Goal: Check status: Check status

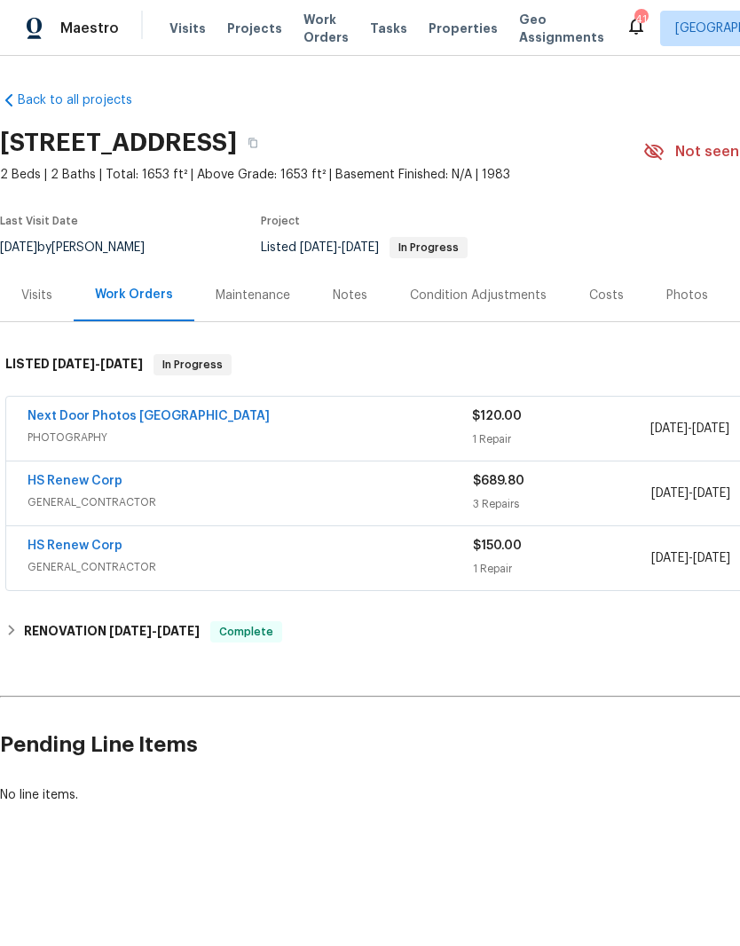
click at [42, 299] on div "Visits" at bounding box center [36, 296] width 31 height 18
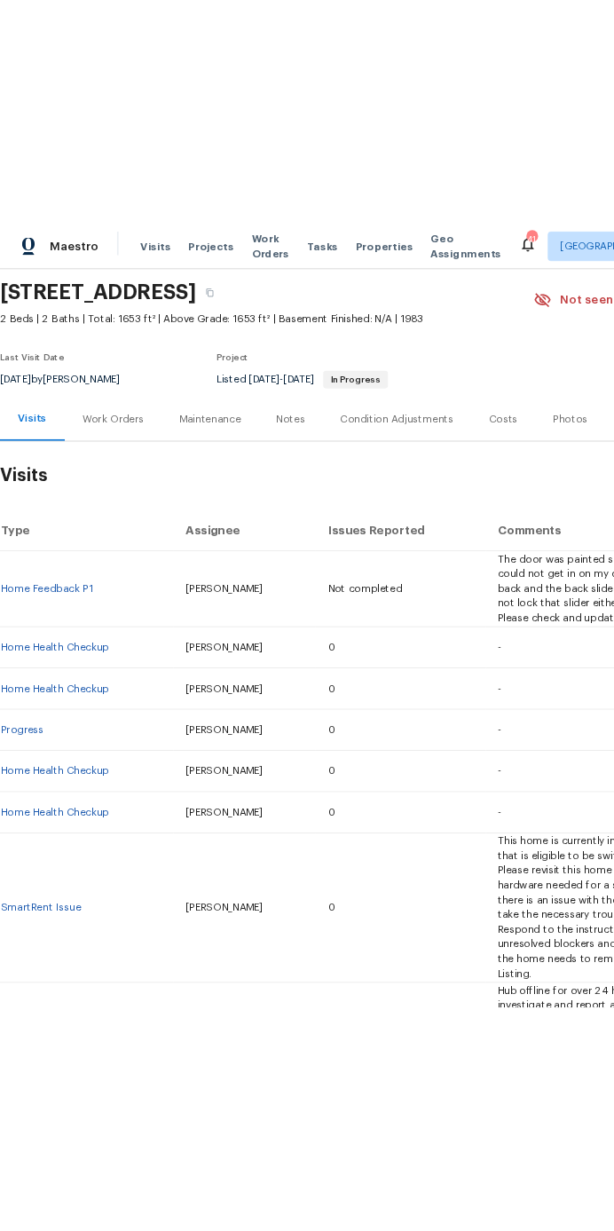
scroll to position [59, 0]
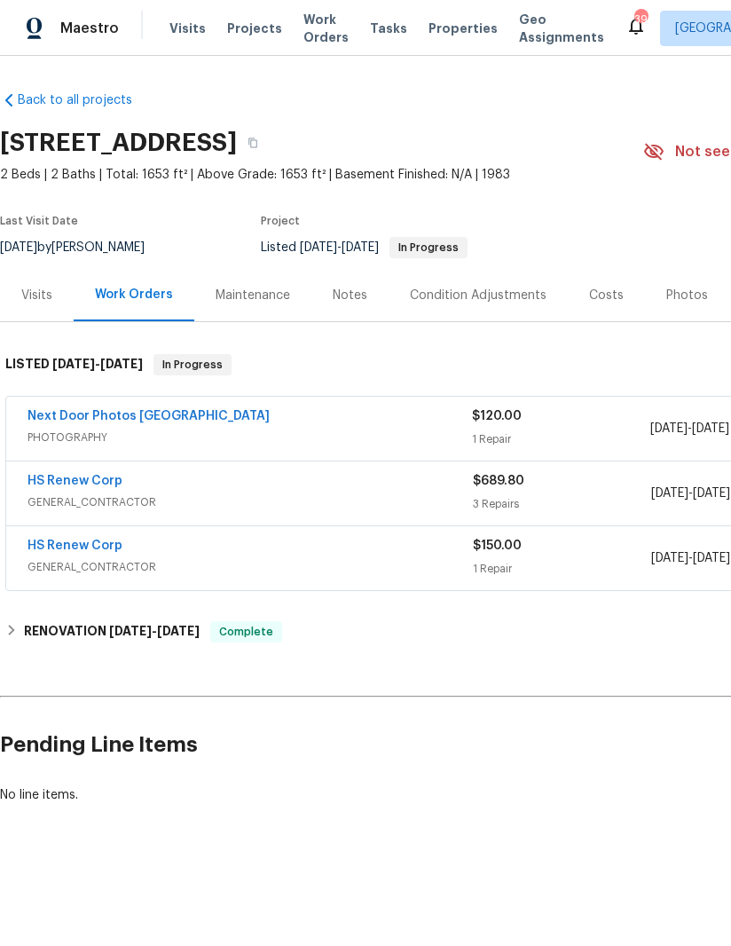
click at [72, 486] on link "HS Renew Corp" at bounding box center [75, 481] width 95 height 12
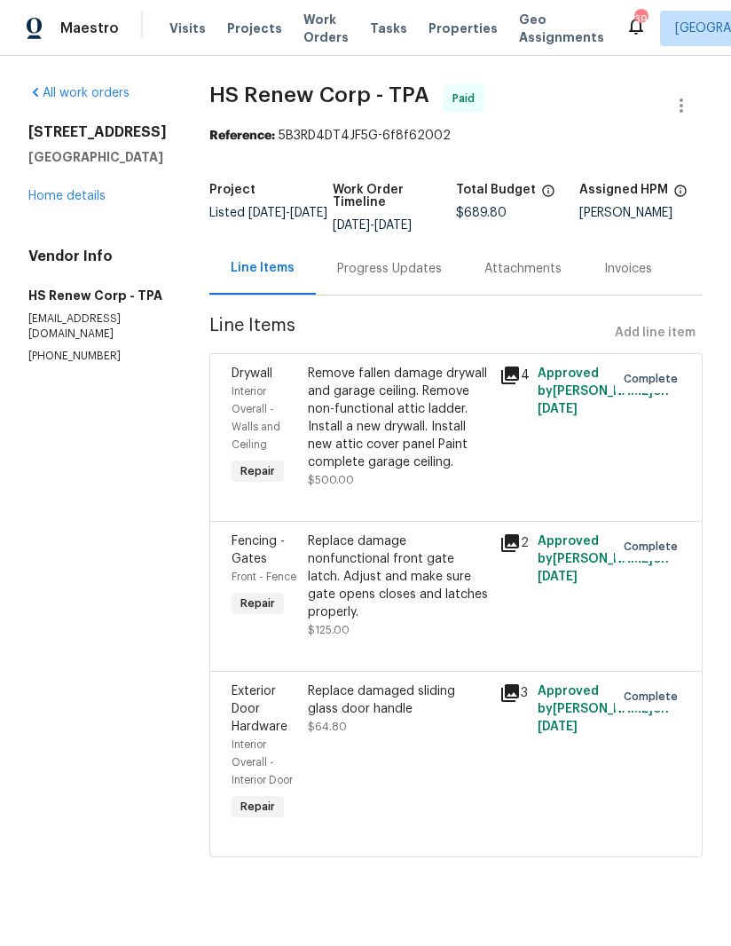
click at [357, 265] on div "Progress Updates" at bounding box center [389, 269] width 105 height 18
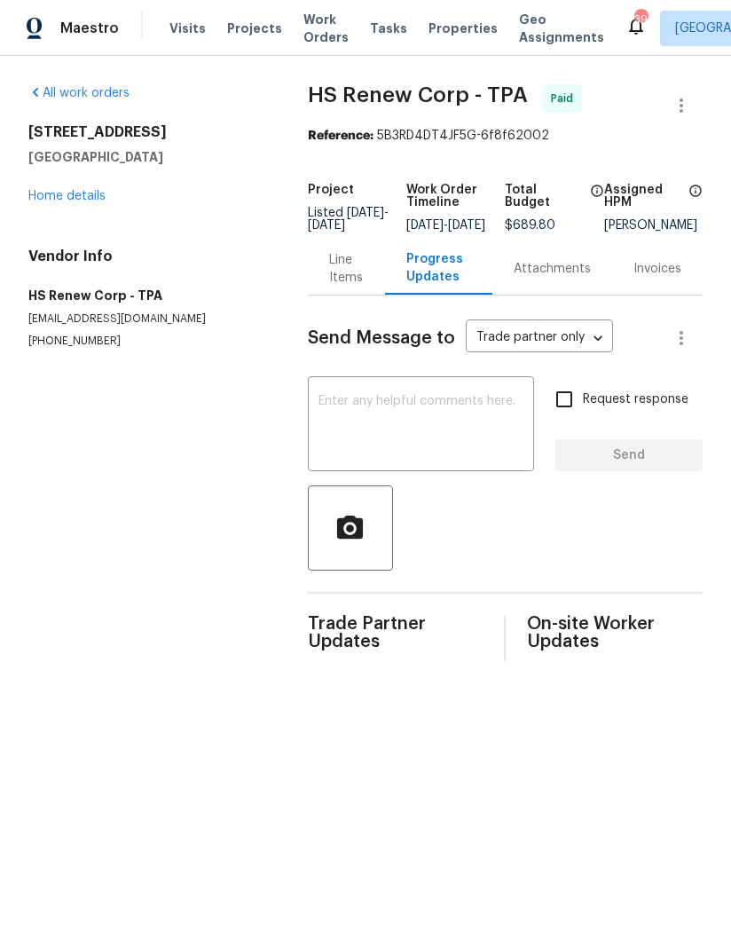
click at [345, 278] on div "Line Items" at bounding box center [346, 269] width 35 height 36
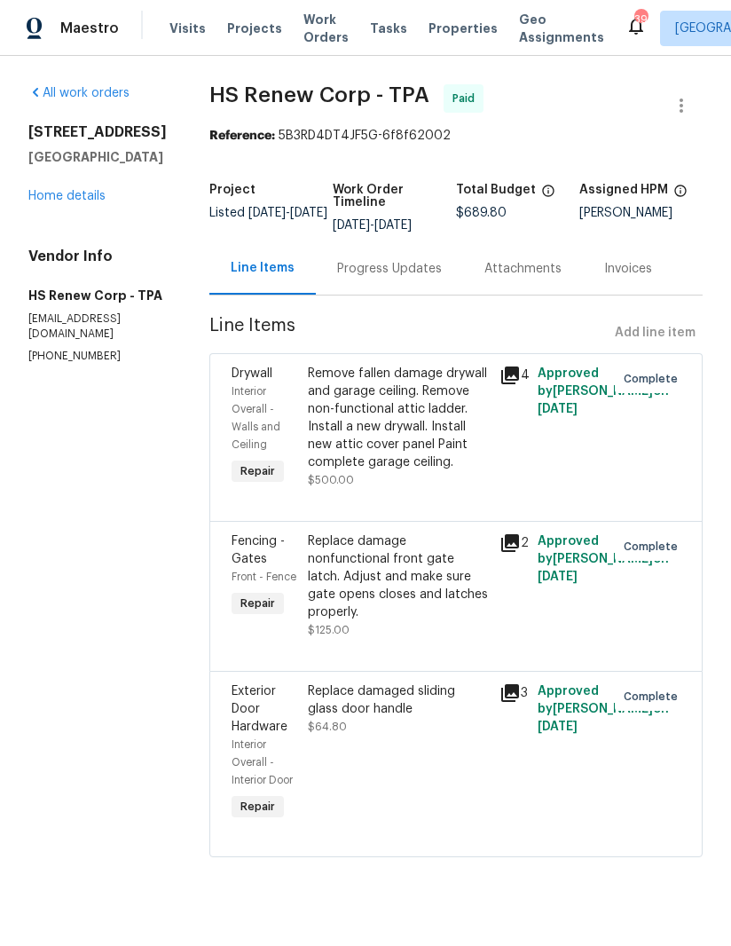
click at [66, 197] on link "Home details" at bounding box center [66, 196] width 77 height 12
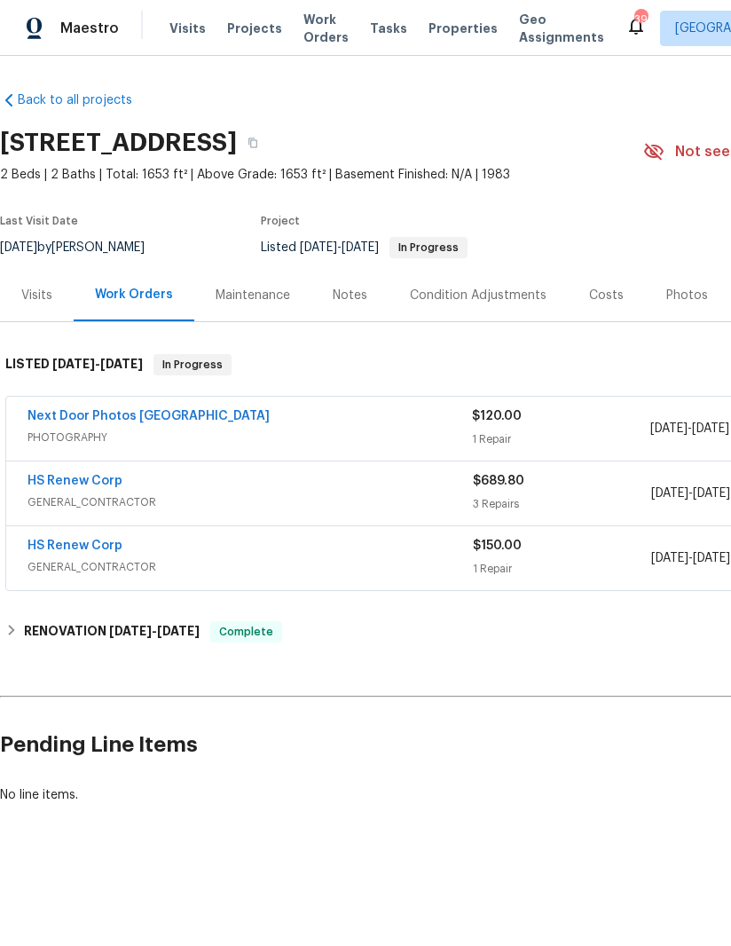
click at [57, 564] on span "GENERAL_CONTRACTOR" at bounding box center [251, 567] width 446 height 18
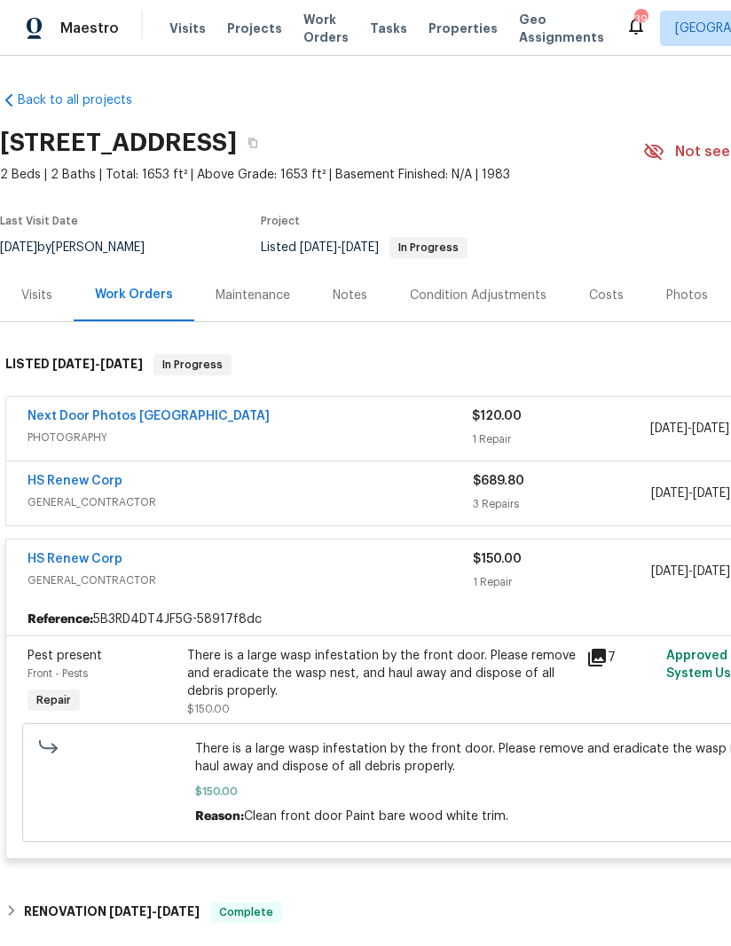
click at [250, 683] on div "There is a large wasp infestation by the front door. Please remove and eradicat…" at bounding box center [381, 673] width 389 height 53
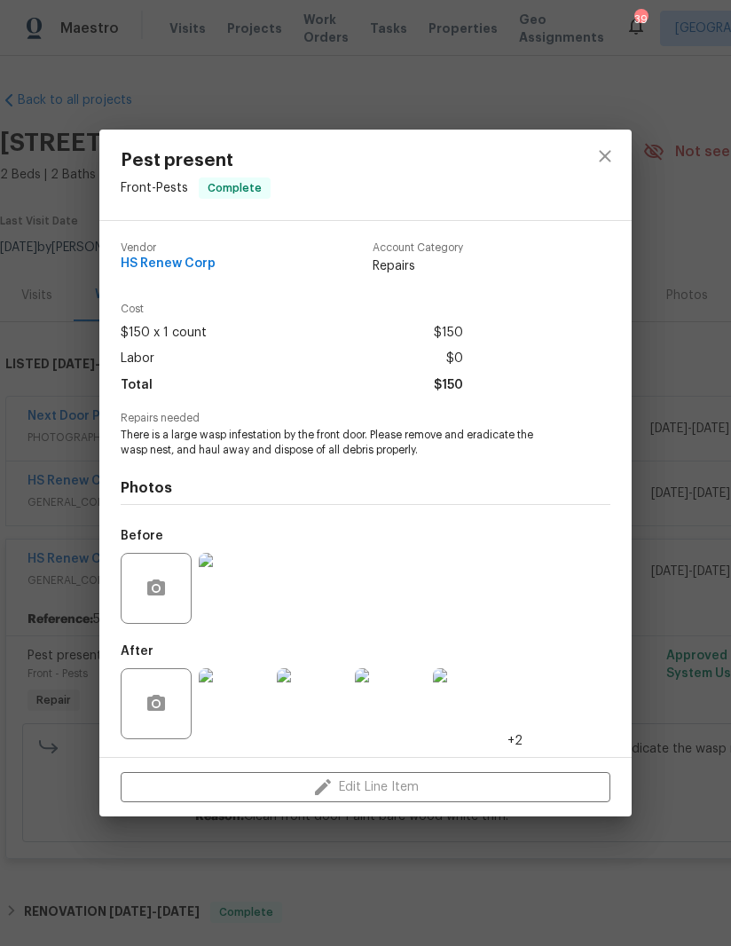
click at [205, 705] on img at bounding box center [234, 703] width 71 height 71
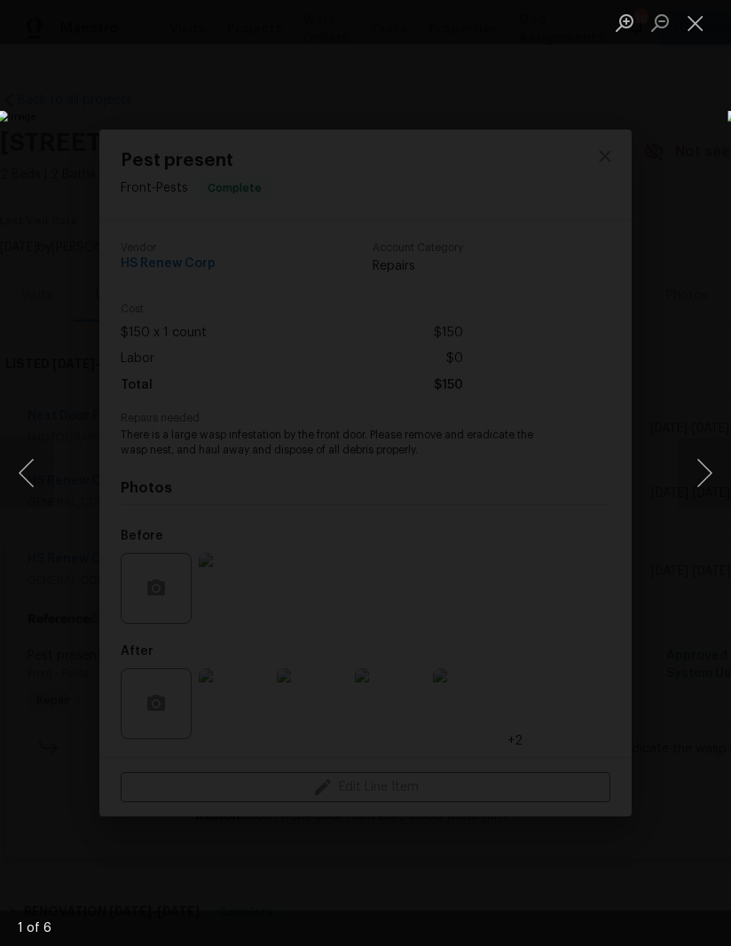
click at [707, 473] on button "Next image" at bounding box center [704, 473] width 53 height 71
click at [685, 482] on button "Next image" at bounding box center [704, 473] width 53 height 71
click at [689, 480] on button "Next image" at bounding box center [704, 473] width 53 height 71
click at [697, 468] on button "Next image" at bounding box center [704, 473] width 53 height 71
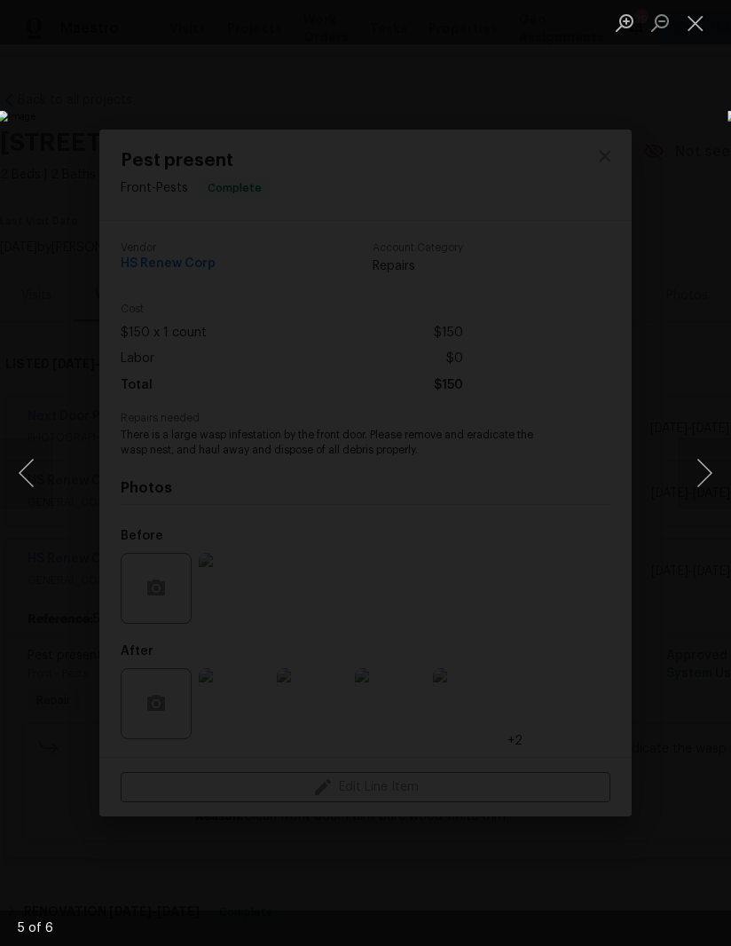
click at [691, 483] on button "Next image" at bounding box center [704, 473] width 53 height 71
click at [689, 471] on button "Next image" at bounding box center [704, 473] width 53 height 71
click at [684, 473] on button "Next image" at bounding box center [704, 473] width 53 height 71
click at [682, 472] on button "Next image" at bounding box center [704, 473] width 53 height 71
click at [686, 478] on button "Next image" at bounding box center [704, 473] width 53 height 71
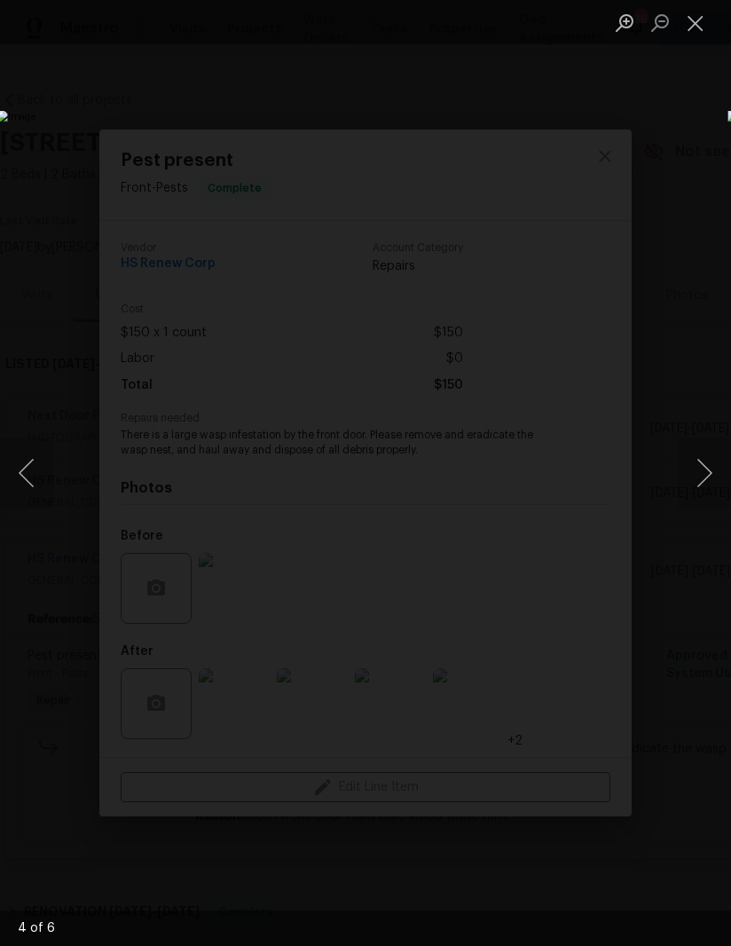
click at [701, 468] on button "Next image" at bounding box center [704, 473] width 53 height 71
click at [695, 474] on button "Next image" at bounding box center [704, 473] width 53 height 71
click at [701, 28] on button "Close lightbox" at bounding box center [696, 22] width 36 height 31
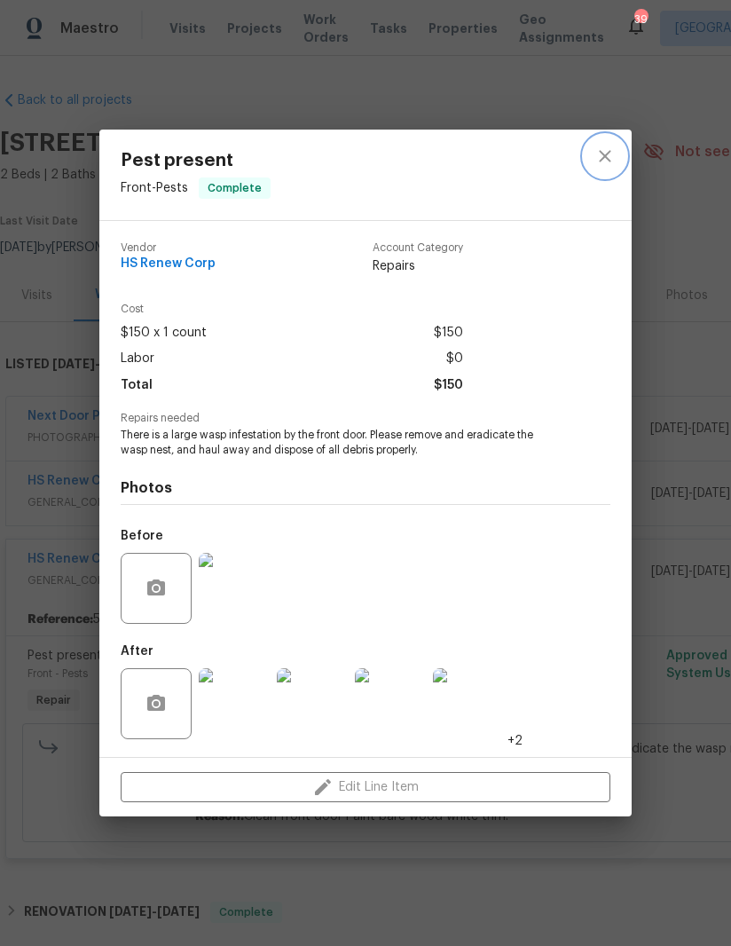
click at [609, 164] on icon "close" at bounding box center [605, 156] width 21 height 21
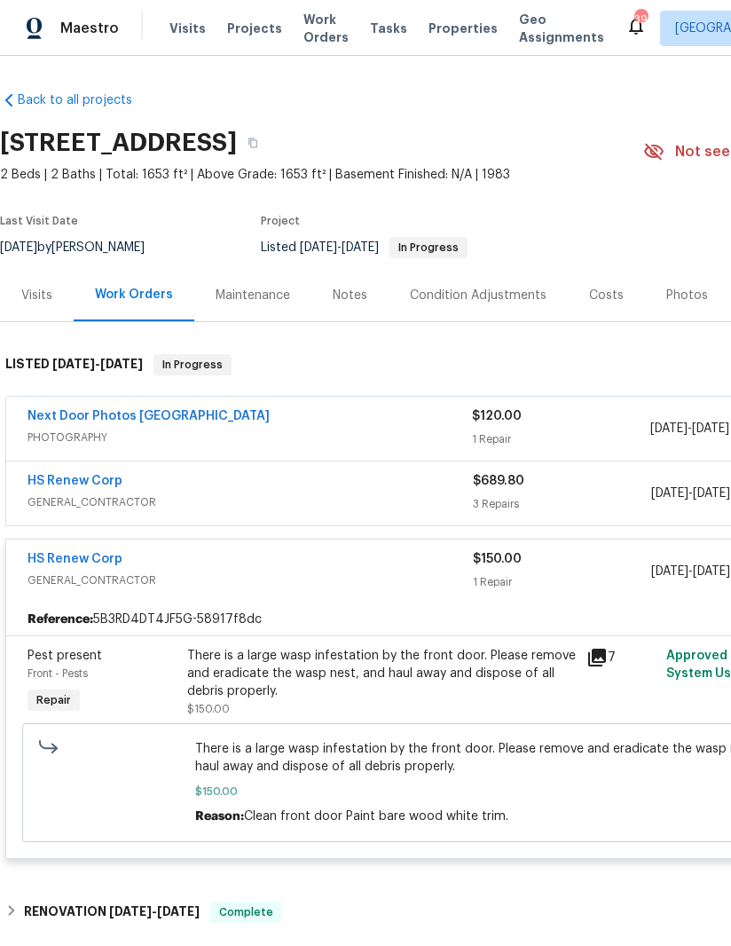
click at [65, 575] on span "GENERAL_CONTRACTOR" at bounding box center [251, 581] width 446 height 18
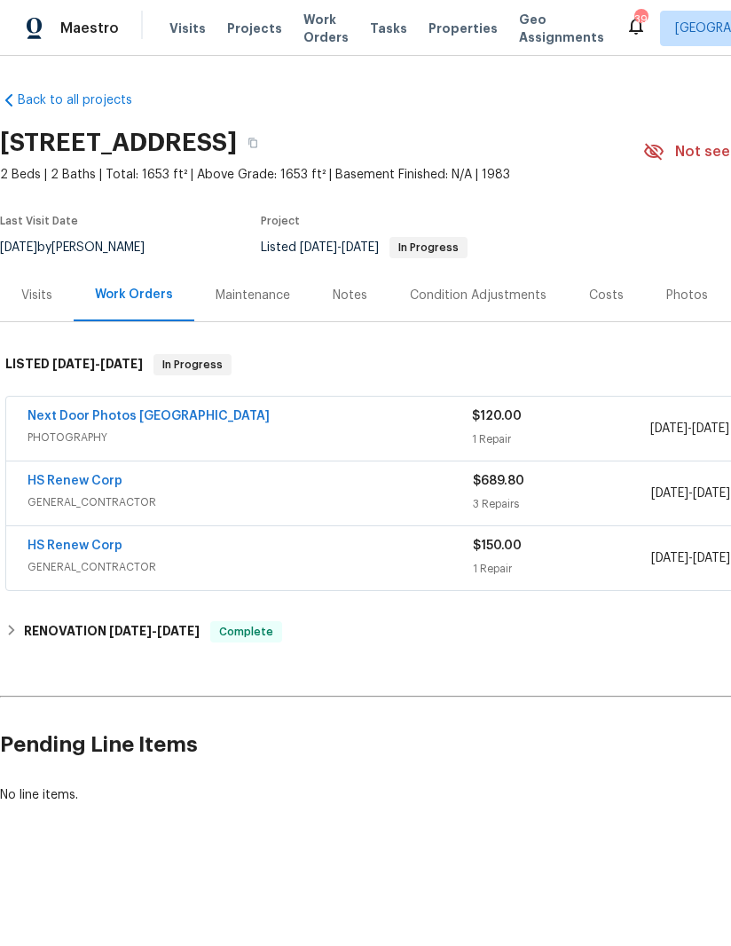
click at [614, 299] on div "Costs" at bounding box center [606, 296] width 35 height 18
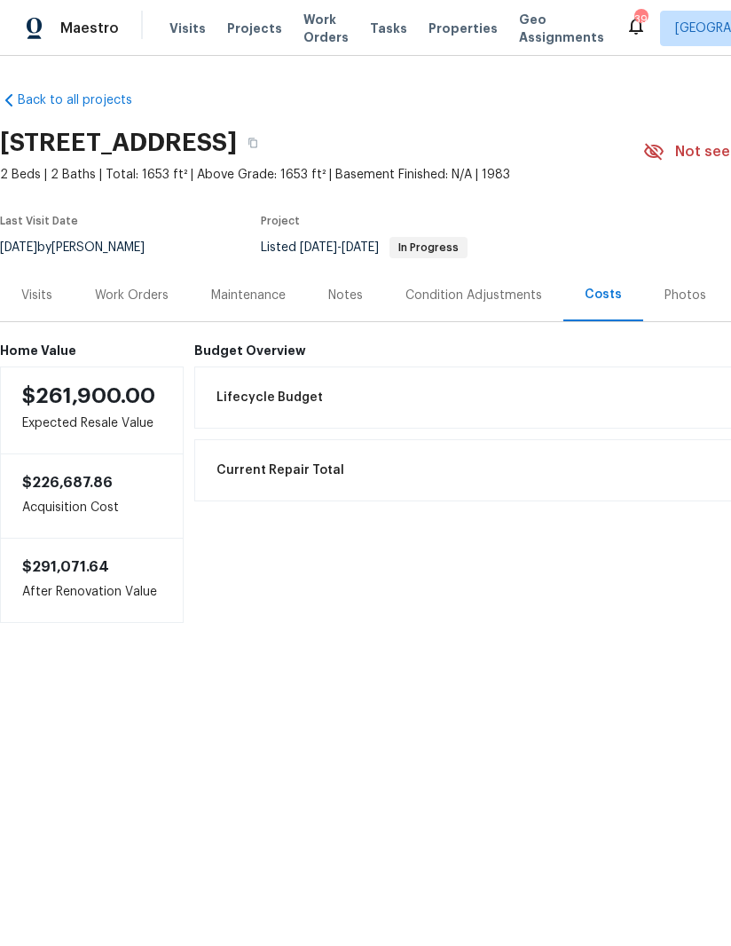
click at [115, 298] on div "Work Orders" at bounding box center [132, 296] width 74 height 18
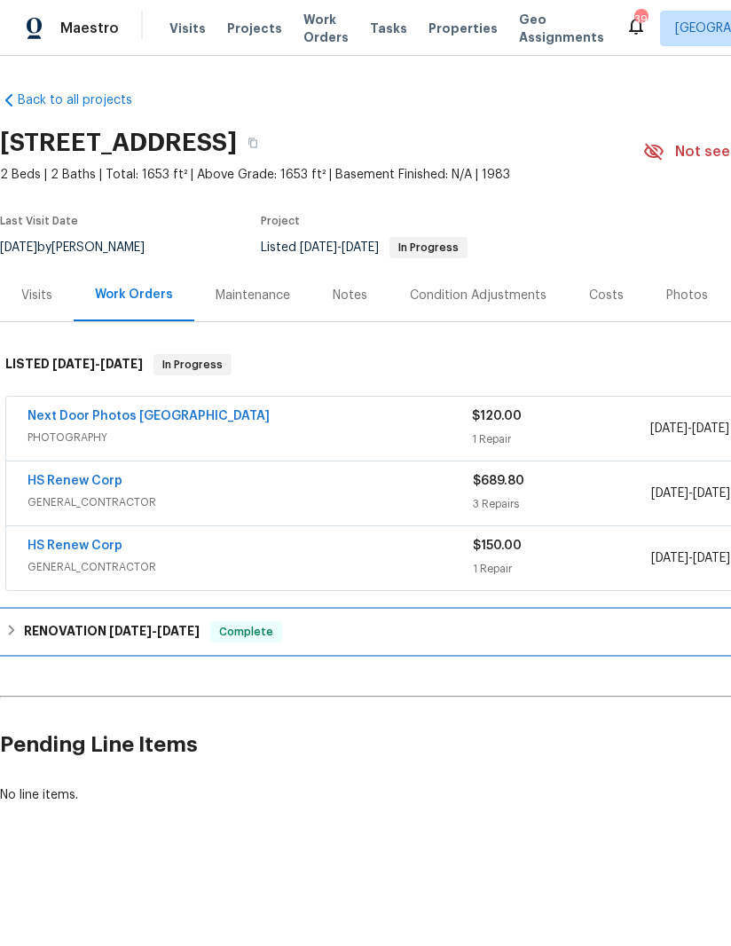
click at [40, 627] on h6 "RENOVATION 1/30/25 - 2/7/25" at bounding box center [112, 631] width 176 height 21
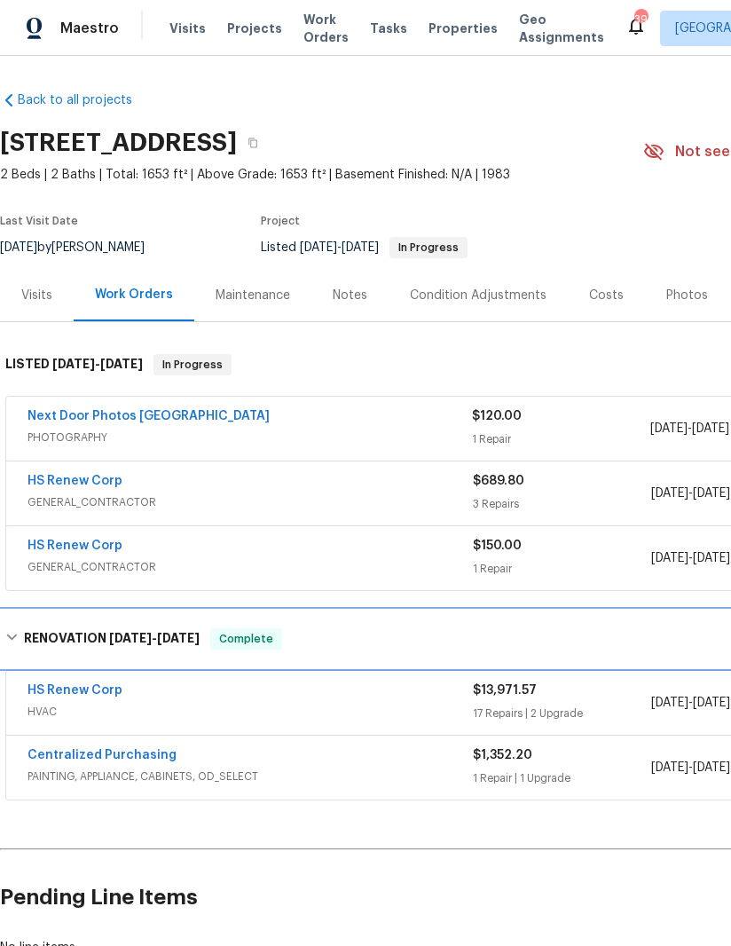
click at [40, 638] on h6 "RENOVATION 1/30/25 - 2/7/25" at bounding box center [112, 638] width 176 height 21
